Goal: Task Accomplishment & Management: Complete application form

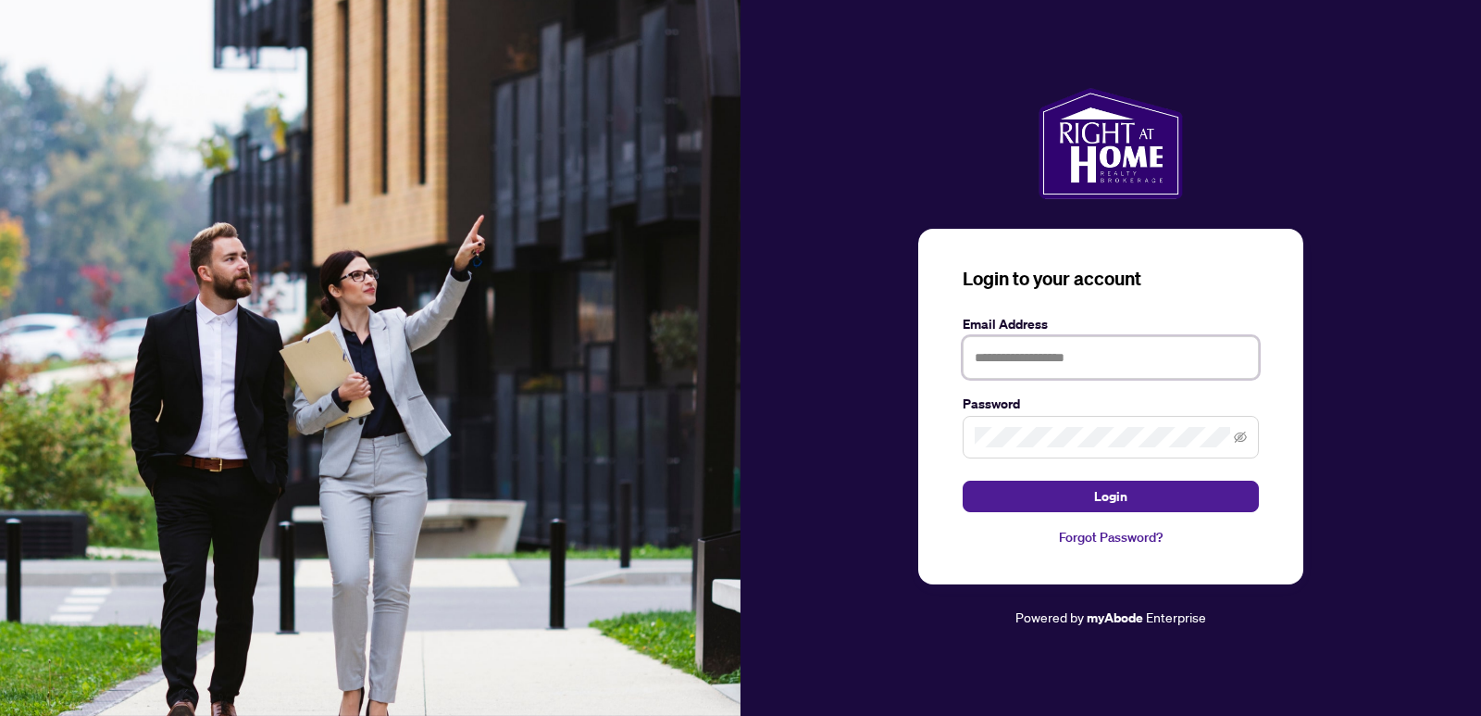
click at [1084, 356] on input "text" at bounding box center [1111, 357] width 296 height 43
type input "**********"
drag, startPoint x: 1140, startPoint y: 502, endPoint x: 814, endPoint y: 488, distance: 326.2
click at [1141, 500] on button "Login" at bounding box center [1111, 495] width 296 height 31
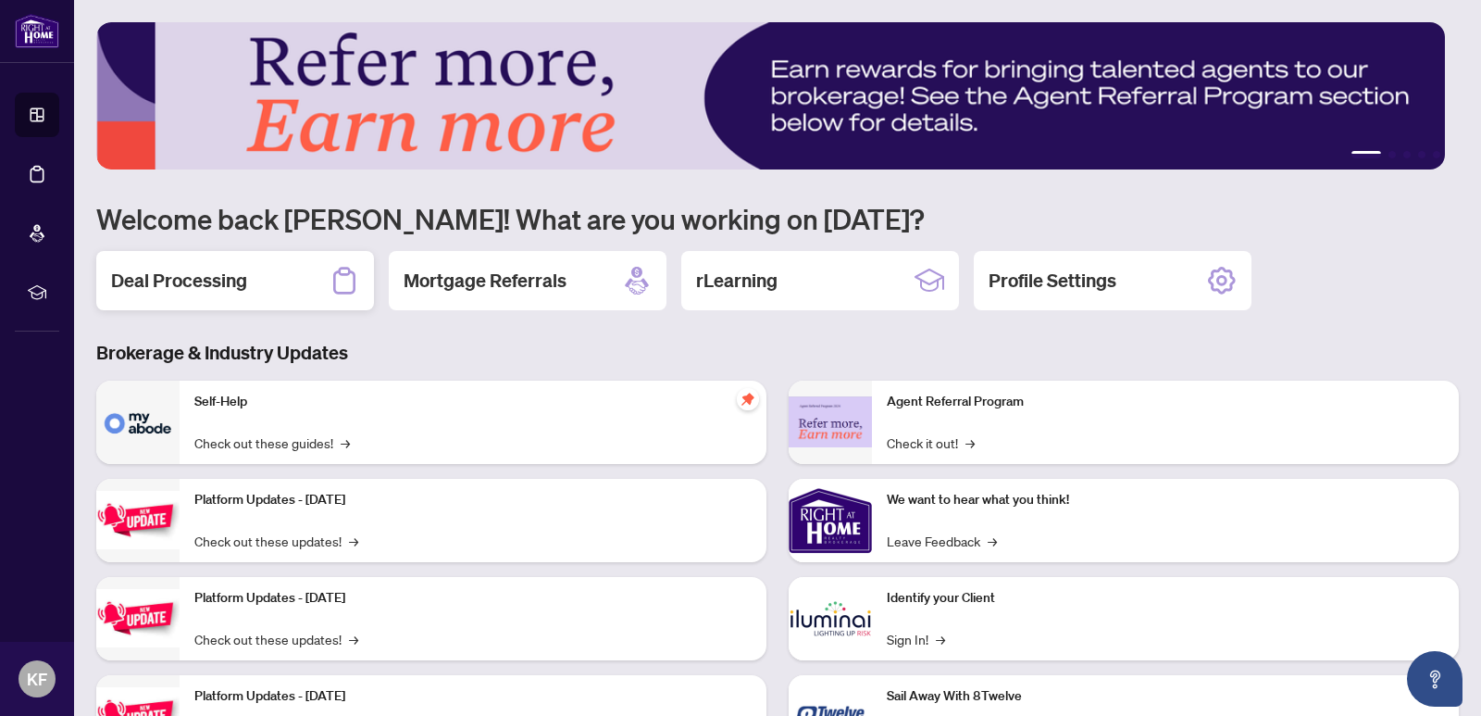
click at [155, 287] on h2 "Deal Processing" at bounding box center [179, 281] width 136 height 26
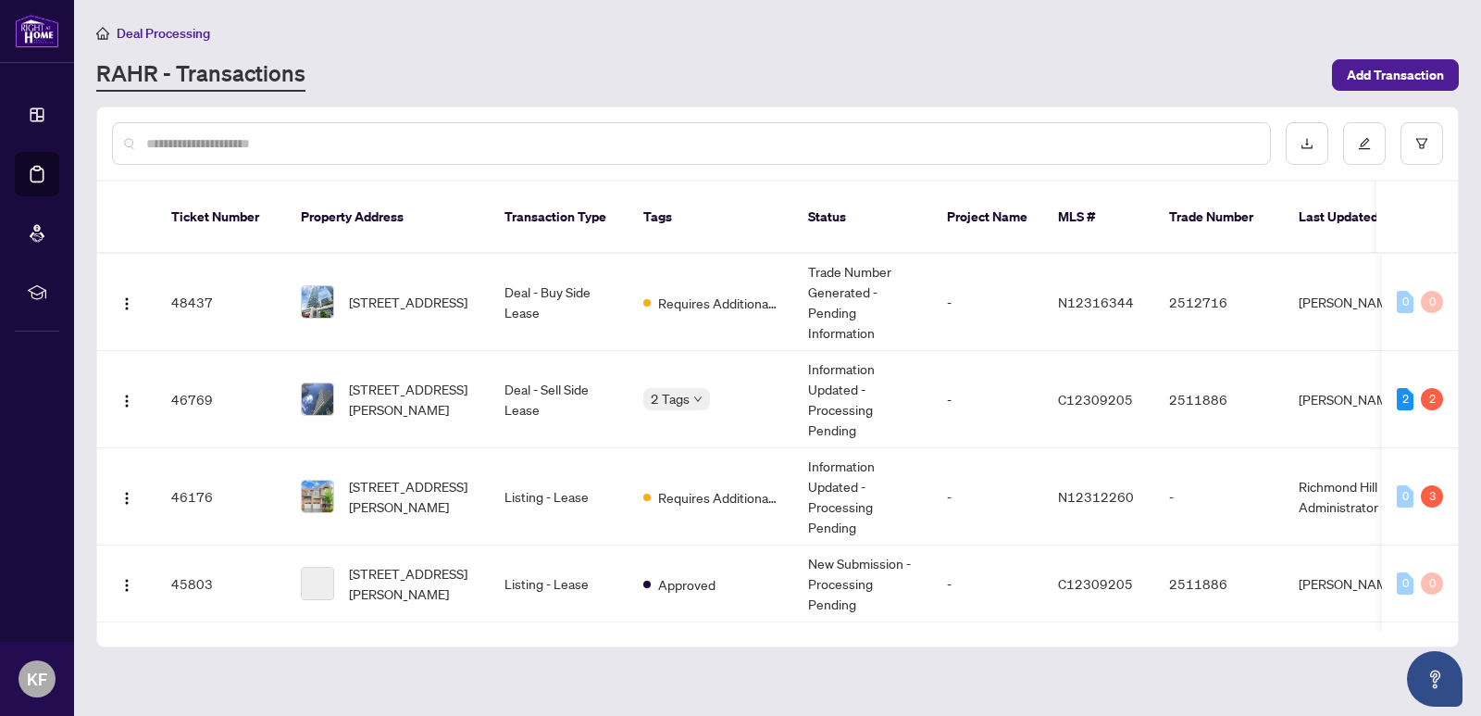
click at [318, 144] on input "text" at bounding box center [700, 143] width 1109 height 20
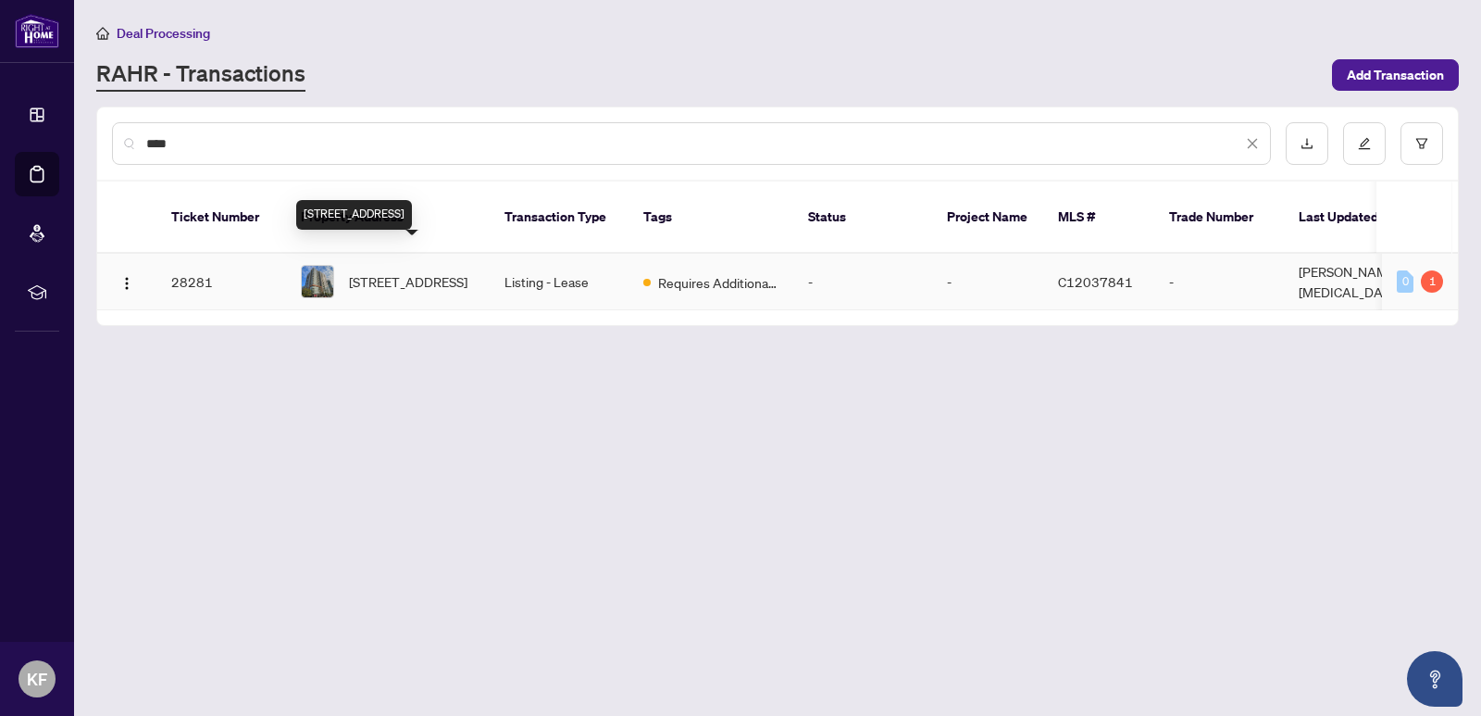
type input "****"
click at [435, 271] on span "[STREET_ADDRESS]" at bounding box center [408, 281] width 119 height 20
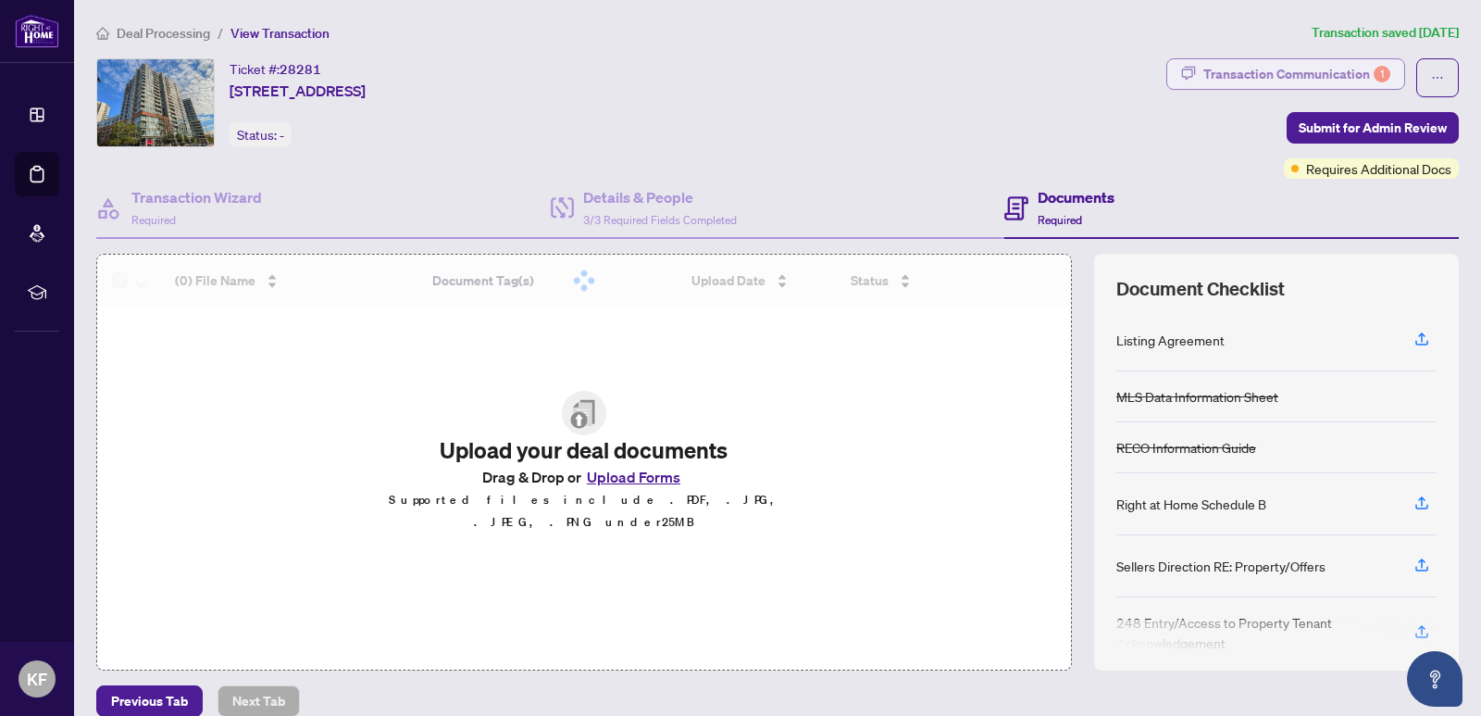
click at [1311, 72] on div "Transaction Communication 1" at bounding box center [1297, 74] width 187 height 30
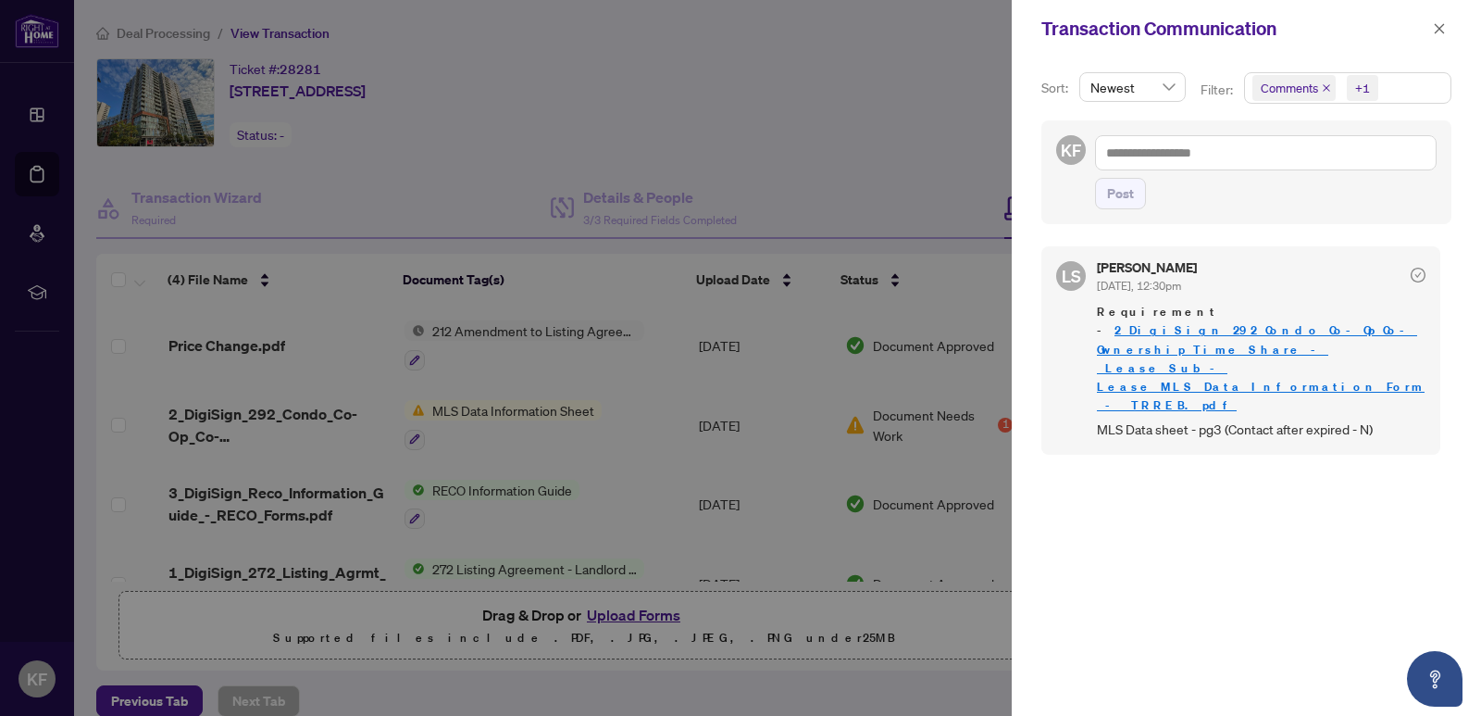
click at [867, 122] on div at bounding box center [740, 358] width 1481 height 716
click at [1440, 27] on icon "close" at bounding box center [1440, 28] width 10 height 10
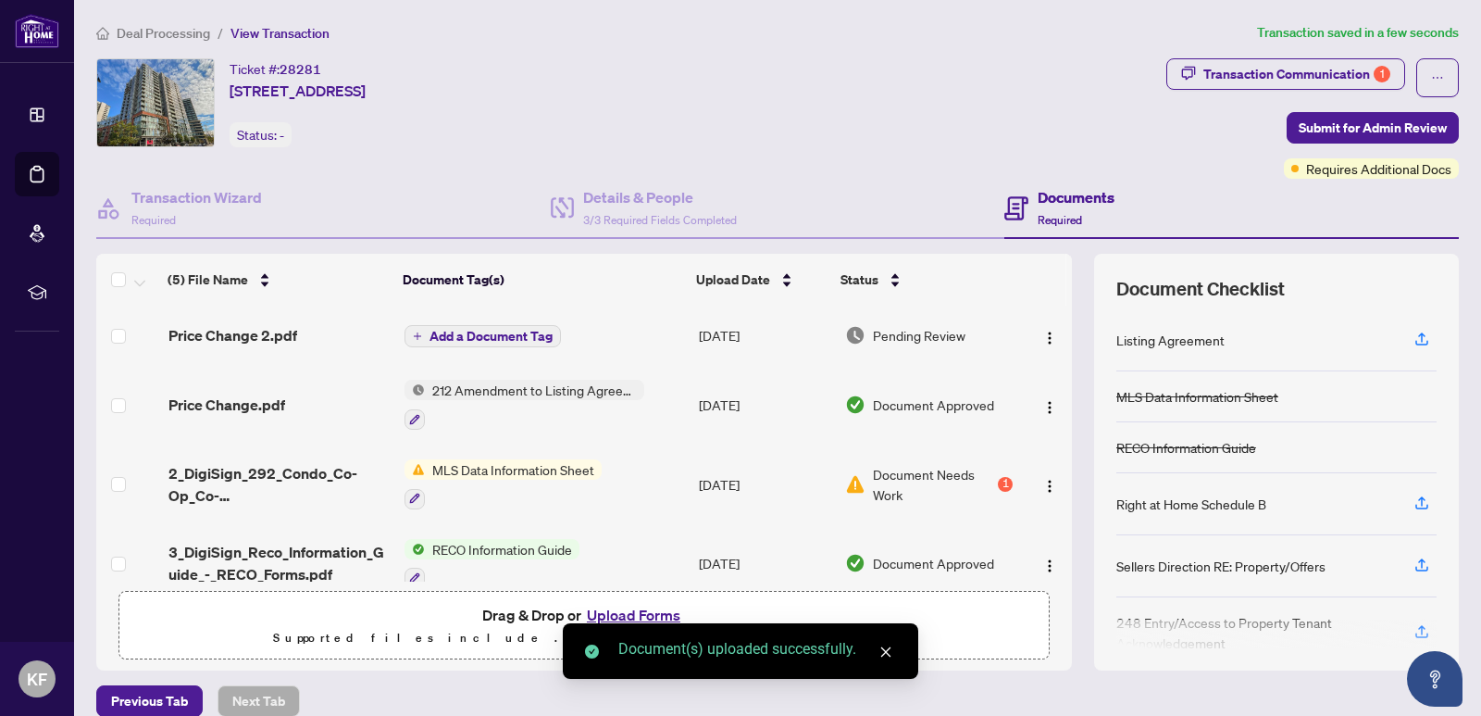
click at [500, 331] on span "Add a Document Tag" at bounding box center [491, 336] width 123 height 13
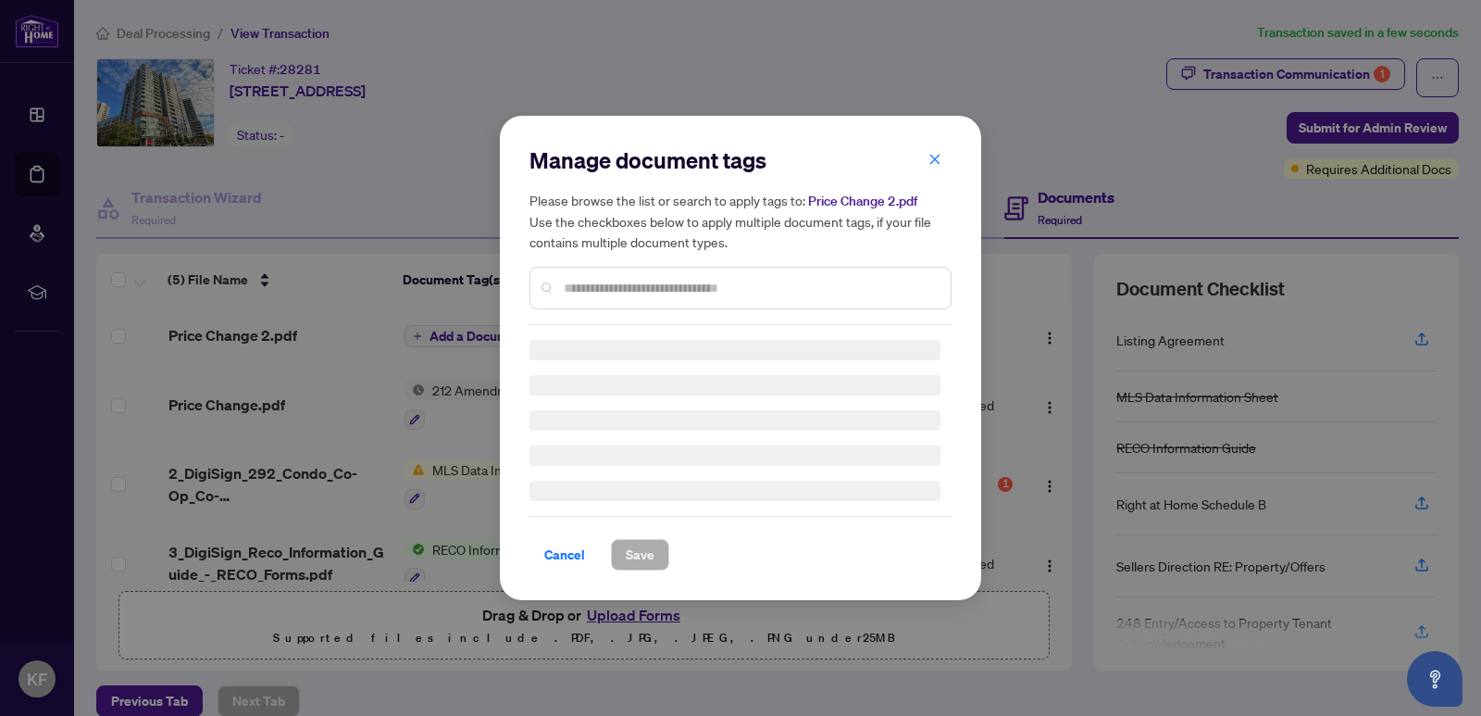
click at [664, 278] on div "Manage document tags Please browse the list or search to apply tags to: Price C…" at bounding box center [741, 235] width 422 height 180
click at [668, 288] on div "Manage document tags Please browse the list or search to apply tags to: Price C…" at bounding box center [741, 235] width 422 height 180
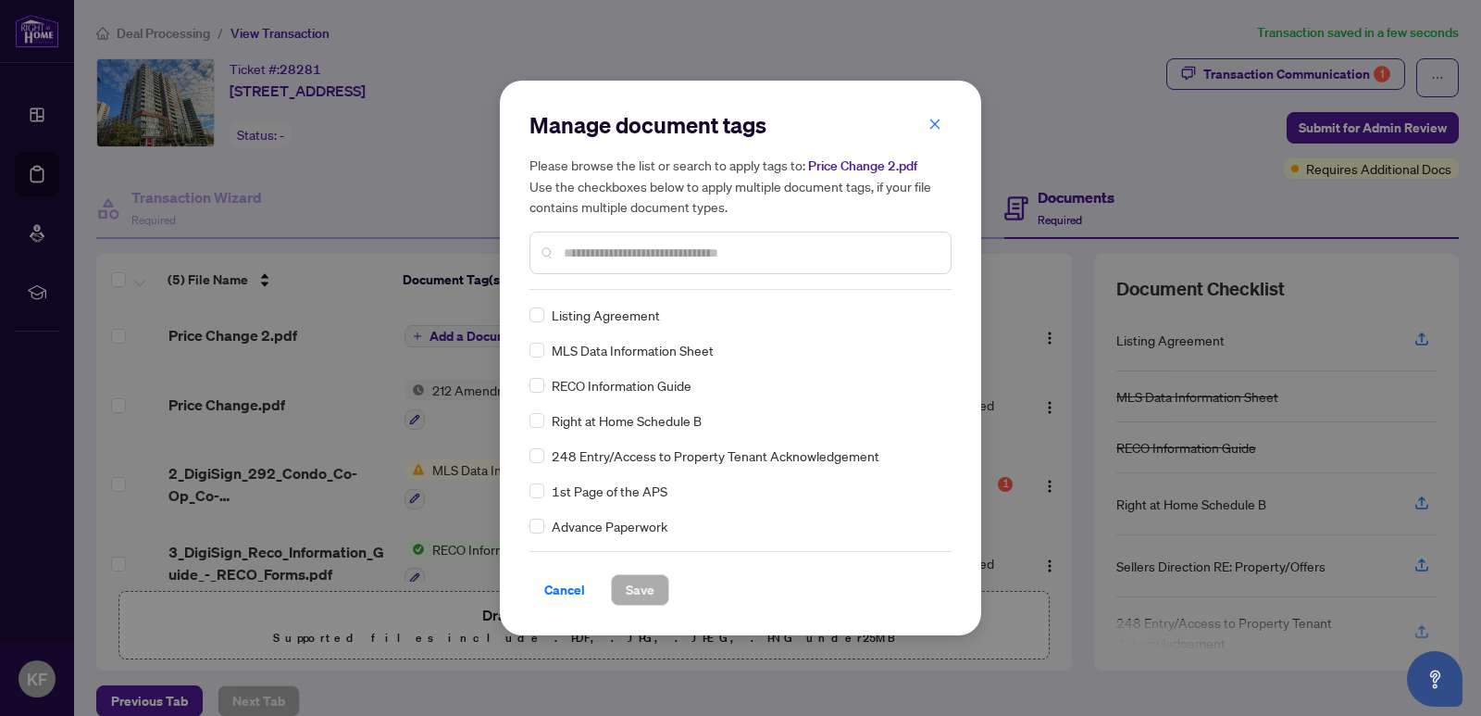
click at [670, 244] on input "text" at bounding box center [750, 253] width 372 height 20
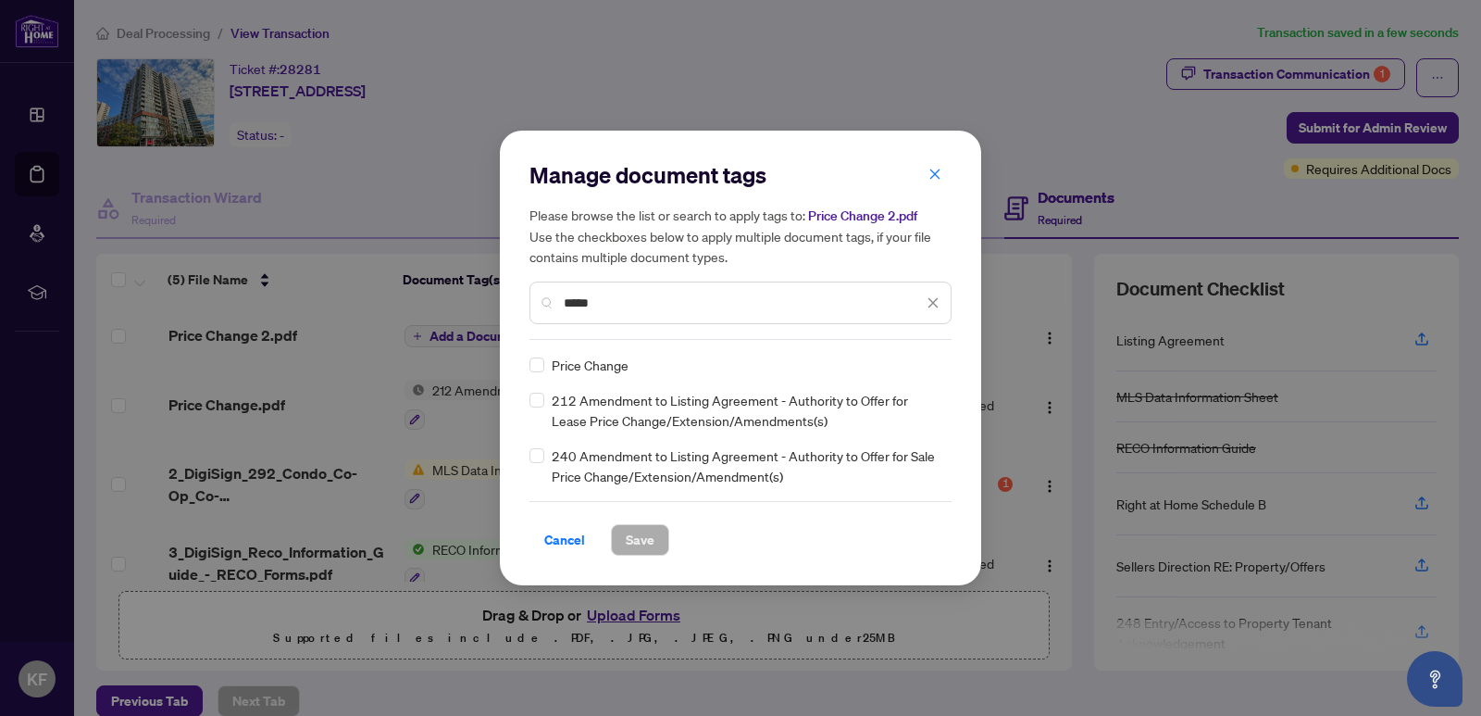
type input "*****"
click at [641, 542] on span "Save" at bounding box center [640, 540] width 29 height 30
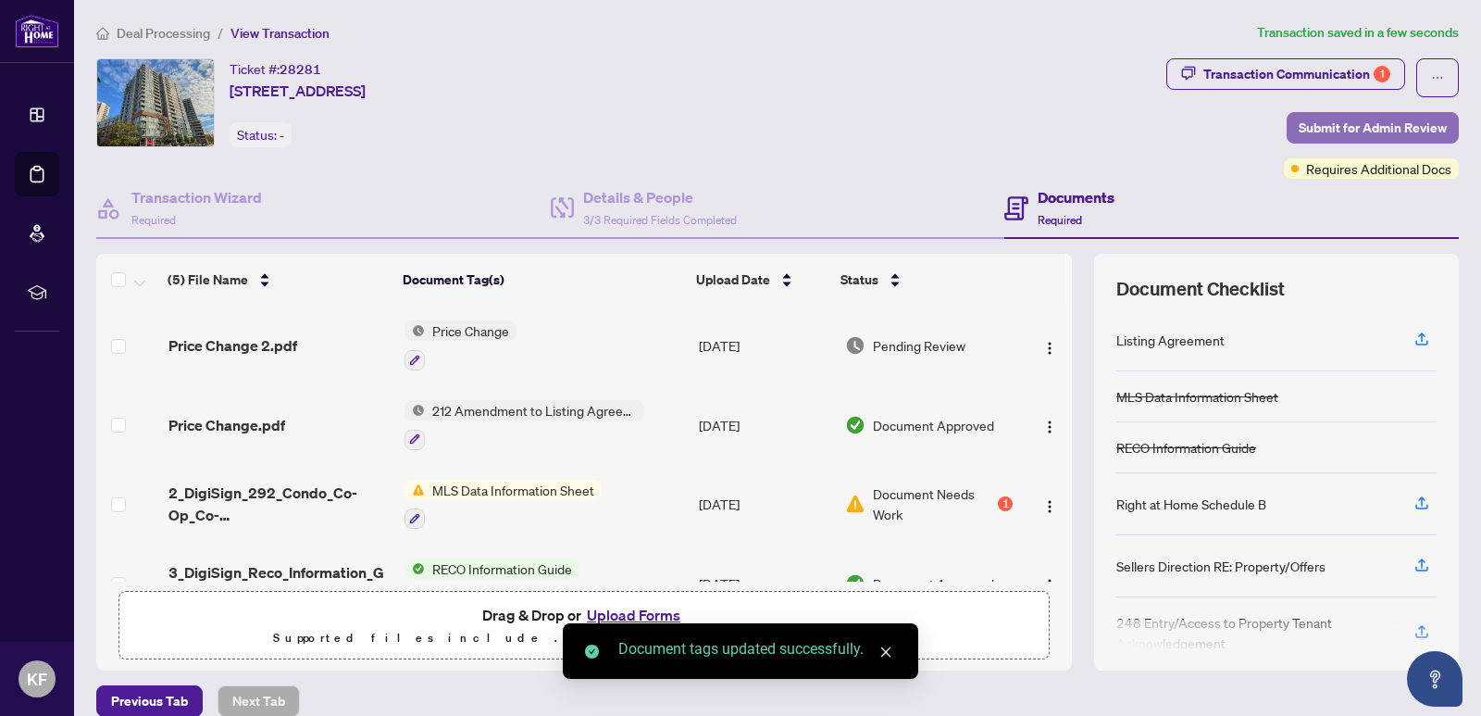
click at [1385, 124] on span "Submit for Admin Review" at bounding box center [1373, 128] width 148 height 30
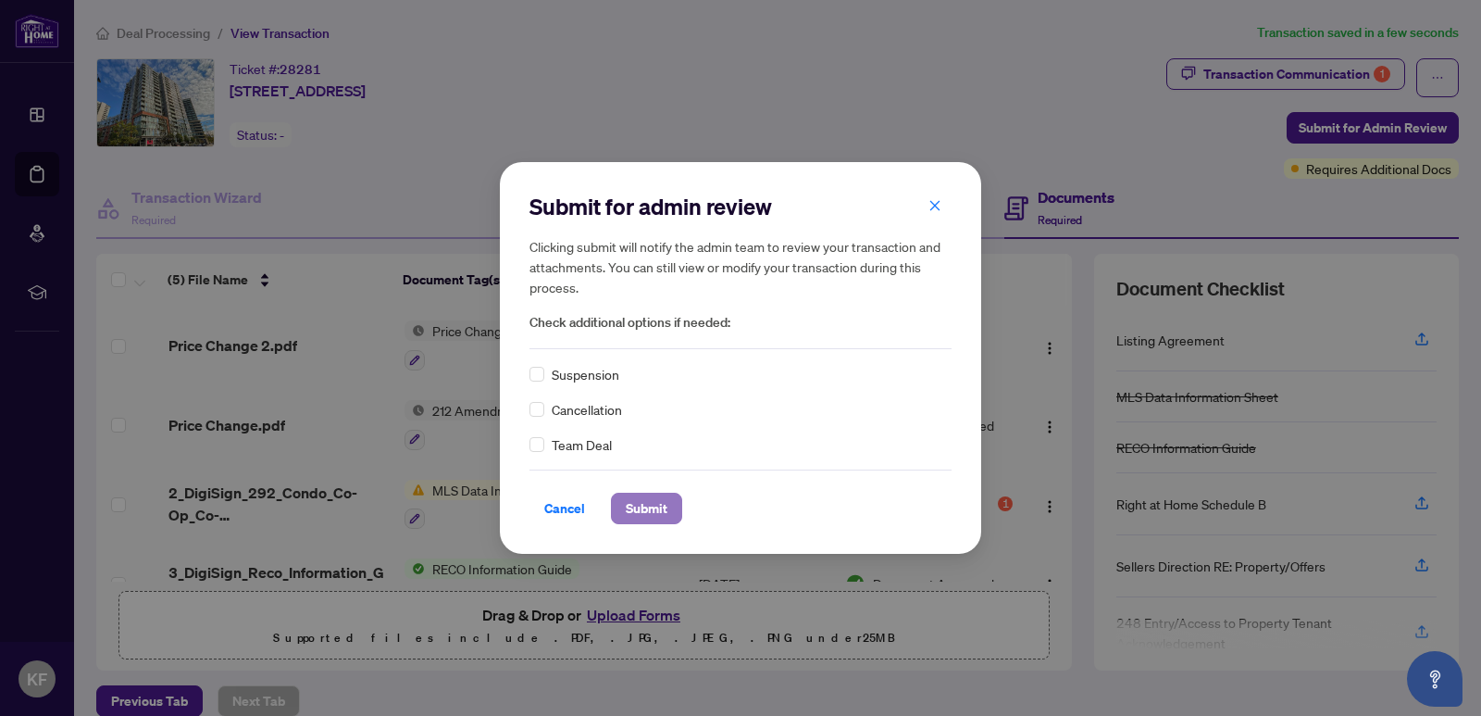
click at [649, 505] on span "Submit" at bounding box center [647, 508] width 42 height 30
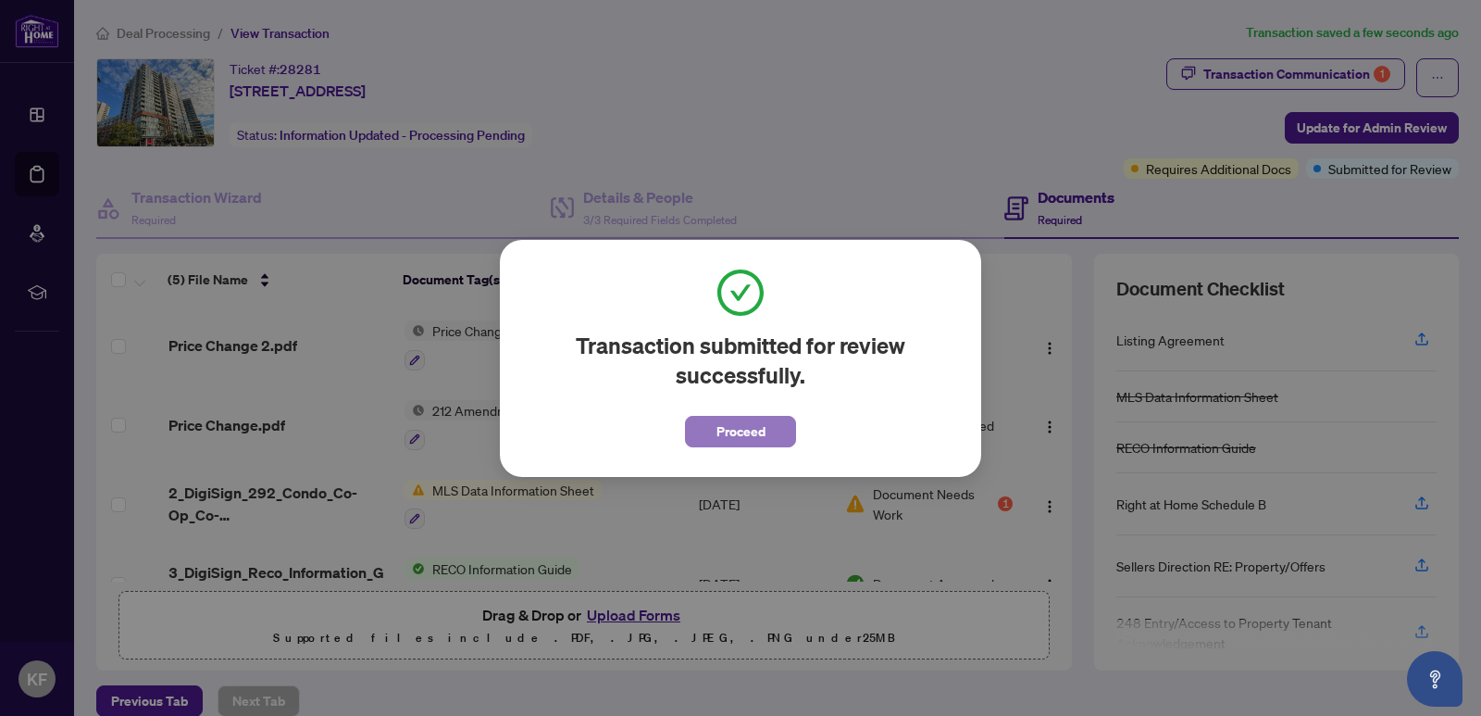
click at [760, 431] on span "Proceed" at bounding box center [741, 432] width 49 height 30
